Goal: Information Seeking & Learning: Learn about a topic

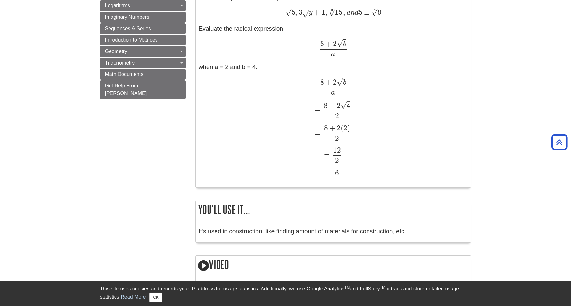
scroll to position [581, 0]
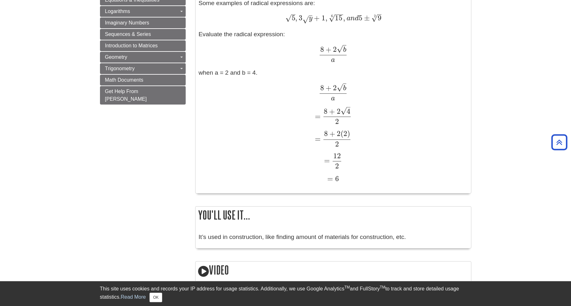
click at [345, 114] on span "√" at bounding box center [344, 110] width 6 height 9
drag, startPoint x: 352, startPoint y: 115, endPoint x: 338, endPoint y: 115, distance: 14.3
click at [338, 115] on div "= 8 + 2 4 – √ 2 = 8 + 2 4 2" at bounding box center [333, 115] width 269 height 17
copy span "2 4 – √ 2"
drag, startPoint x: 347, startPoint y: 87, endPoint x: 345, endPoint y: 90, distance: 3.7
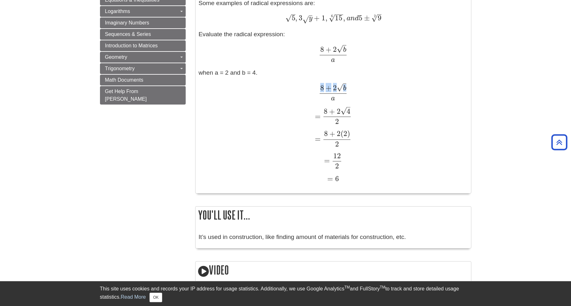
click at [345, 90] on span "8 + 2 b √ a" at bounding box center [333, 88] width 29 height 18
click at [350, 90] on div "8 + 2 b √ a 8 + 2 b a" at bounding box center [333, 92] width 269 height 17
drag, startPoint x: 339, startPoint y: 51, endPoint x: 349, endPoint y: 51, distance: 9.2
click at [349, 51] on div "8 + 2 b √ a 8 + 2 b a" at bounding box center [333, 53] width 269 height 17
copy span "√ a"
